Goal: Transaction & Acquisition: Download file/media

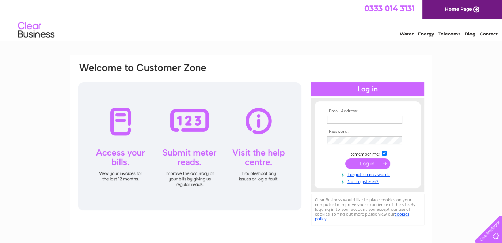
type input "tracey_edwards@outlook.com"
click at [370, 165] on input "submit" at bounding box center [367, 163] width 45 height 10
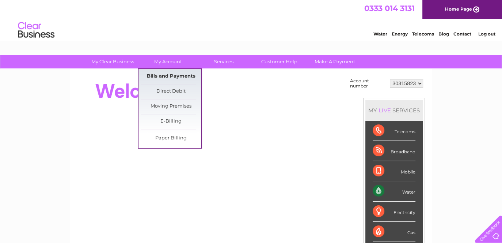
click at [172, 75] on link "Bills and Payments" at bounding box center [171, 76] width 60 height 15
click at [167, 76] on link "Bills and Payments" at bounding box center [171, 76] width 60 height 15
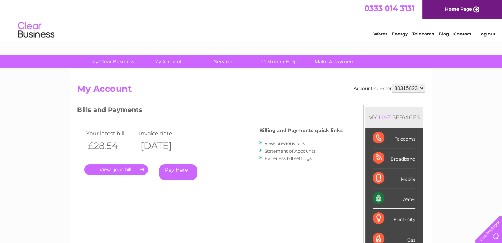
click at [107, 169] on link "." at bounding box center [116, 169] width 64 height 11
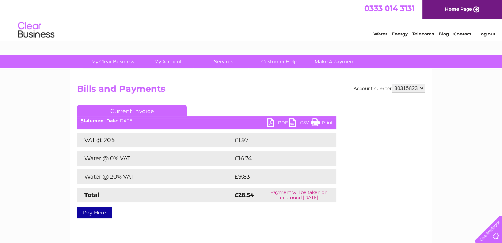
click at [271, 123] on link "PDF" at bounding box center [278, 123] width 22 height 11
click at [281, 121] on link "PDF" at bounding box center [278, 123] width 22 height 11
